Goal: Task Accomplishment & Management: Manage account settings

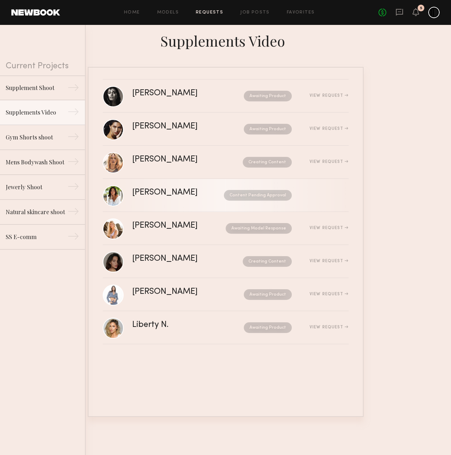
click at [211, 196] on div "Content Pending Approval" at bounding box center [251, 195] width 81 height 11
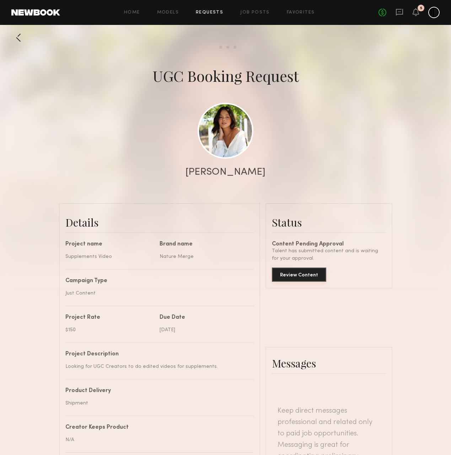
scroll to position [1117, 0]
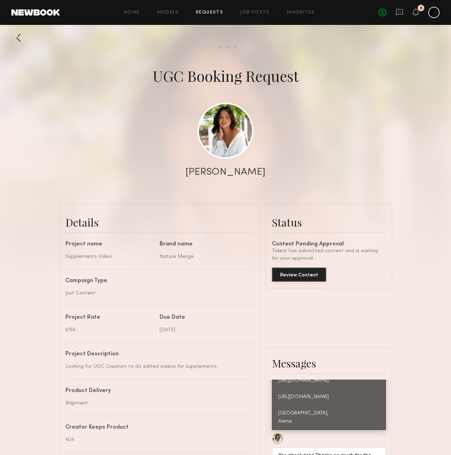
click at [305, 273] on button "Review Content" at bounding box center [299, 274] width 54 height 14
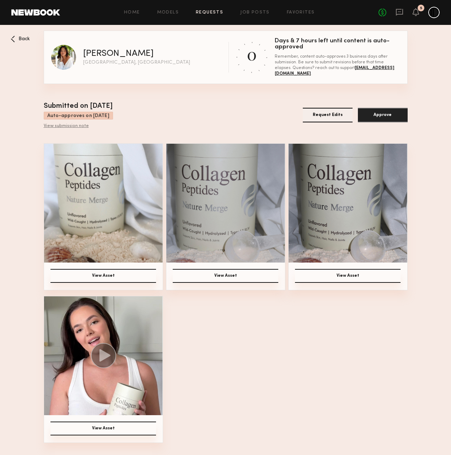
click at [133, 326] on img at bounding box center [103, 355] width 119 height 119
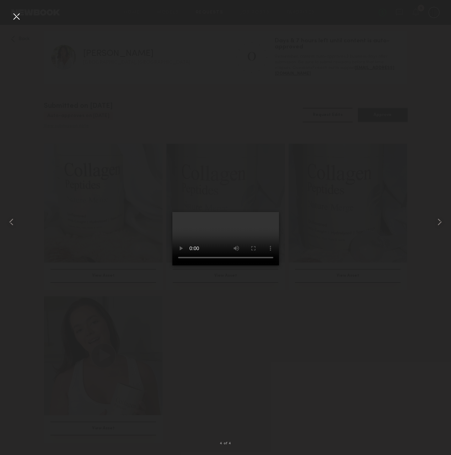
click at [375, 318] on div at bounding box center [225, 221] width 451 height 421
click at [15, 14] on div at bounding box center [16, 16] width 11 height 11
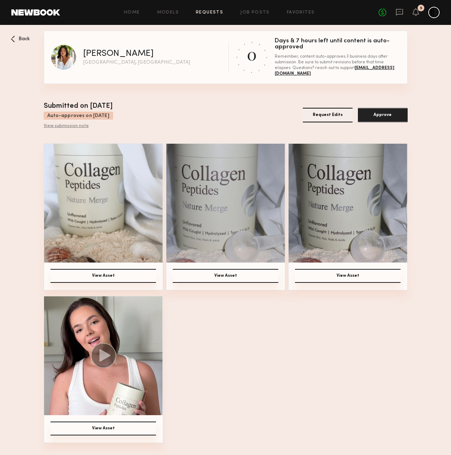
click at [335, 118] on button "Request Edits" at bounding box center [328, 115] width 50 height 15
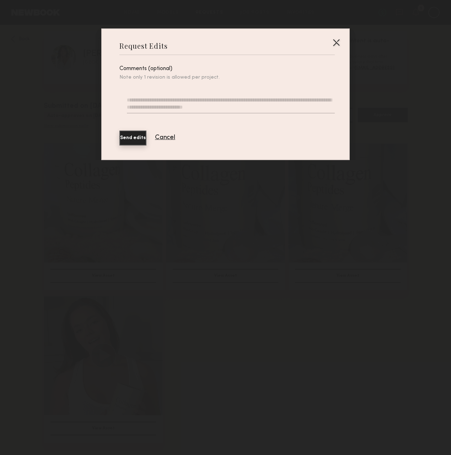
click at [336, 43] on div at bounding box center [336, 42] width 11 height 11
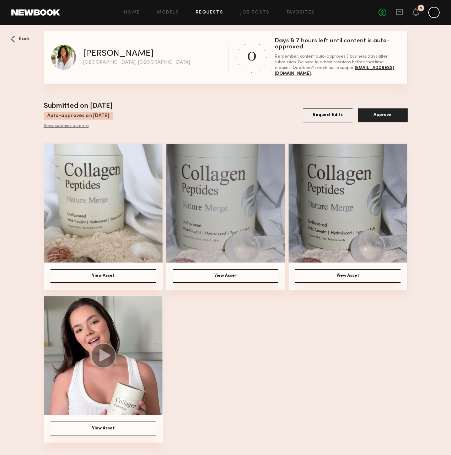
click at [16, 41] on div "Back" at bounding box center [20, 39] width 19 height 7
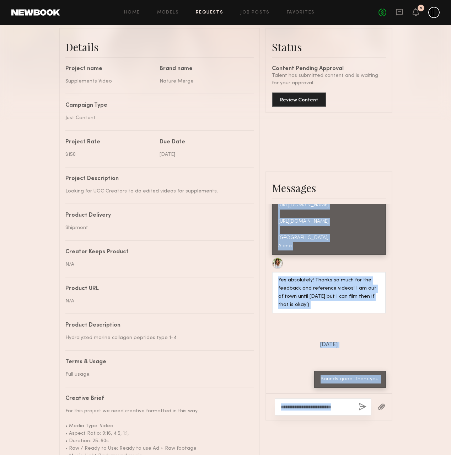
scroll to position [1125, 0]
drag, startPoint x: 279, startPoint y: 245, endPoint x: 321, endPoint y: 251, distance: 42.4
click at [321, 251] on div "Hi [PERSON_NAME]! 💛 Thank you so much for the video, the visuals look beautiful…" at bounding box center [329, 136] width 114 height 238
copy div "Hi Anna! 💛 Thank you so much for the video, the visuals look beautiful! We just…"
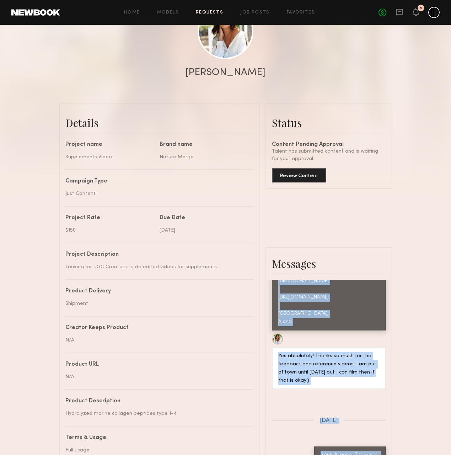
scroll to position [93, 0]
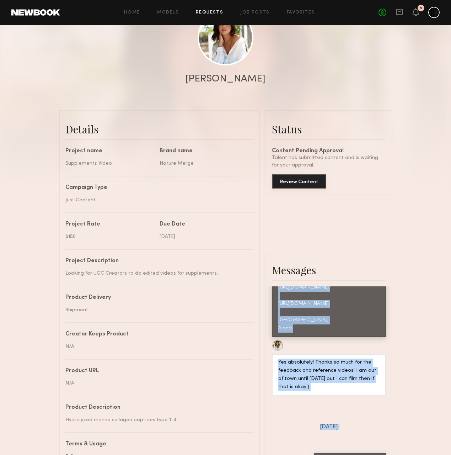
click at [292, 175] on button "Review Content" at bounding box center [299, 181] width 54 height 14
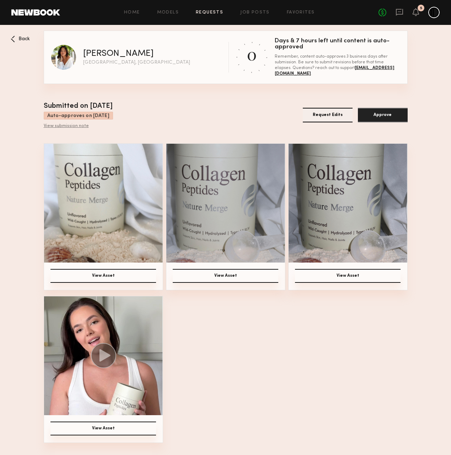
click at [326, 116] on button "Request Edits" at bounding box center [328, 115] width 50 height 15
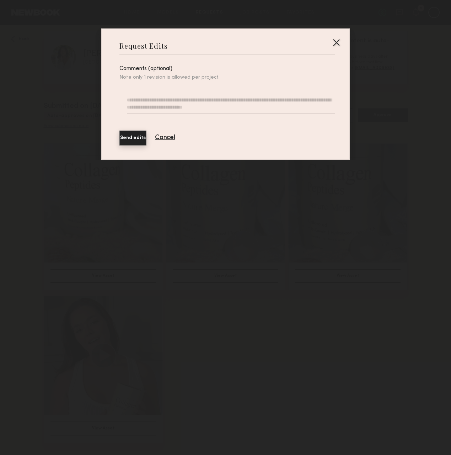
click at [143, 94] on div at bounding box center [231, 104] width 208 height 31
click at [143, 102] on textarea at bounding box center [231, 104] width 208 height 17
paste textarea "**********"
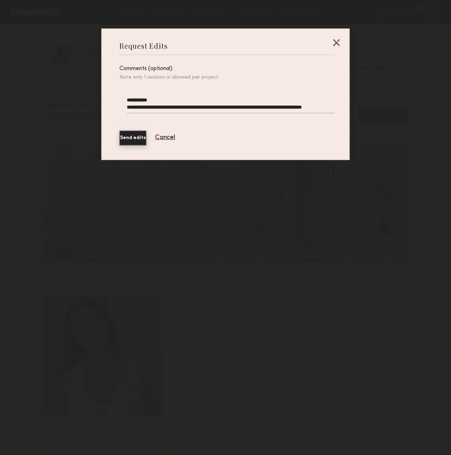
scroll to position [40, 0]
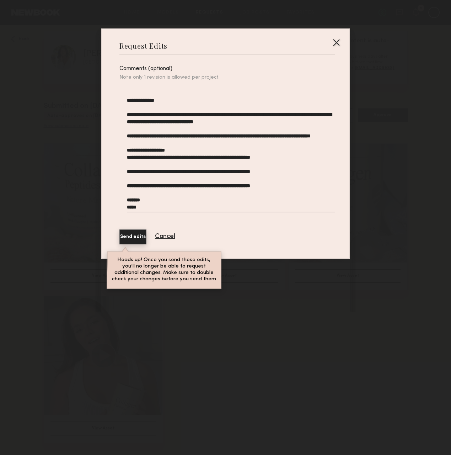
type textarea "**********"
click at [143, 234] on button "Send edits" at bounding box center [132, 236] width 27 height 15
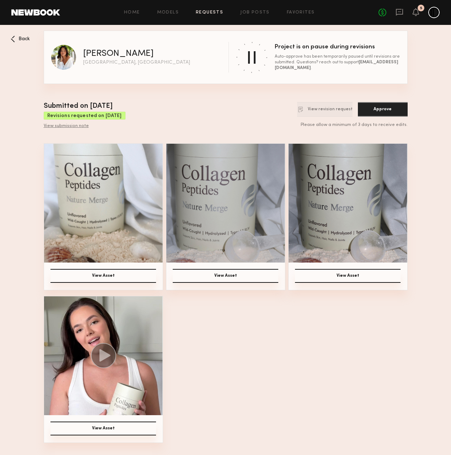
click at [22, 41] on span "Back" at bounding box center [23, 39] width 11 height 5
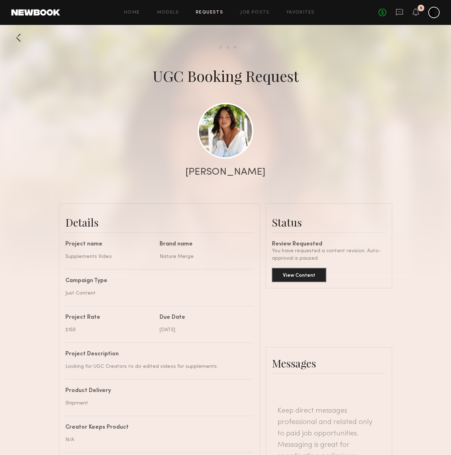
scroll to position [1117, 0]
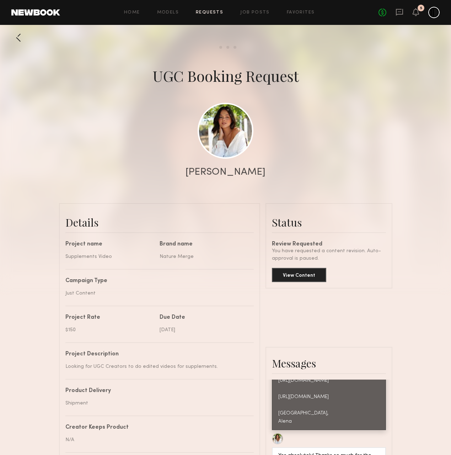
click at [22, 41] on div at bounding box center [18, 38] width 14 height 14
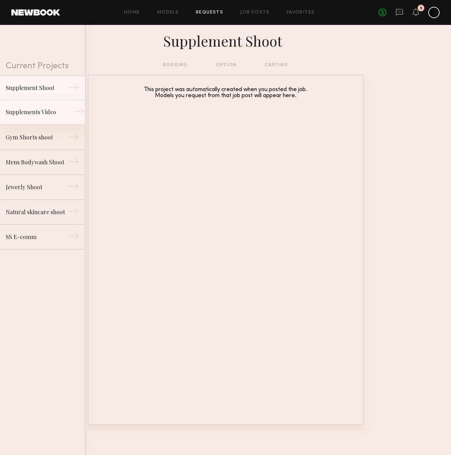
click at [39, 112] on div "Supplements Video" at bounding box center [37, 112] width 62 height 9
